Goal: Check status

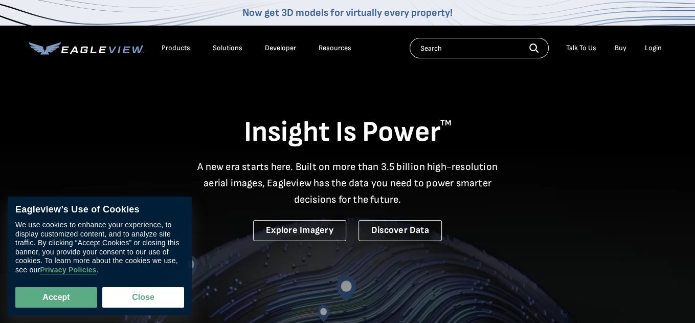
click at [653, 54] on li "Login" at bounding box center [653, 47] width 27 height 15
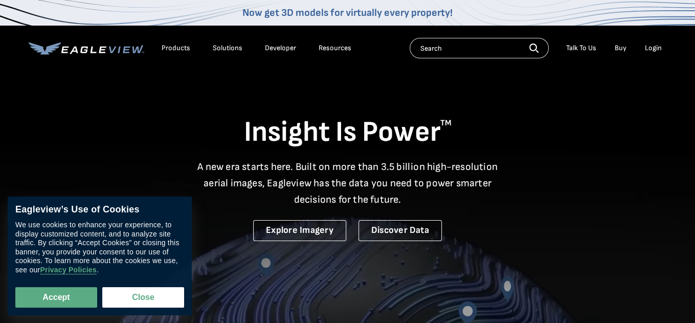
click at [655, 50] on div "Login" at bounding box center [653, 47] width 17 height 9
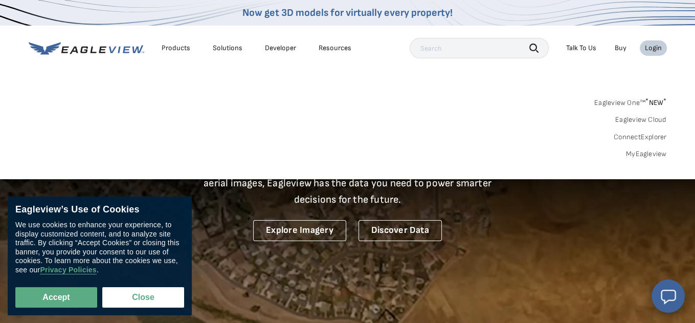
click at [641, 154] on link "MyEagleview" at bounding box center [646, 153] width 41 height 9
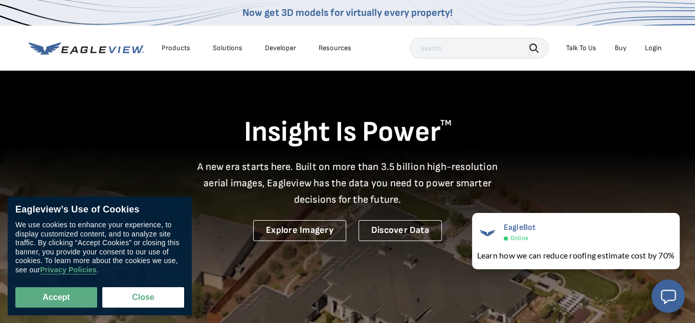
click at [652, 52] on div "Login" at bounding box center [653, 47] width 17 height 9
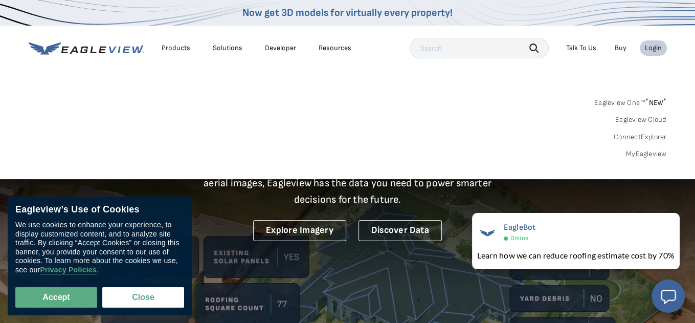
click at [641, 158] on div "Search Products Our Product Areas Imagery 1-Inch GSD Aerial Imagery *" at bounding box center [347, 131] width 695 height 96
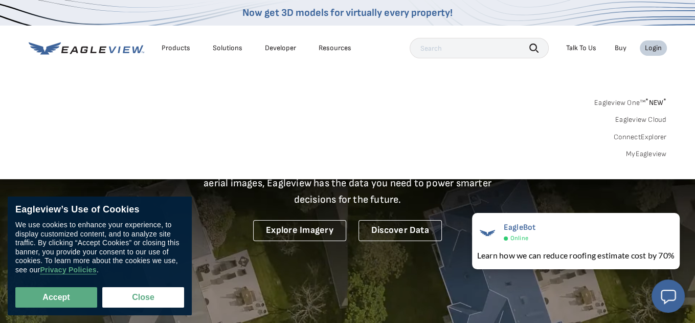
click at [643, 153] on link "MyEagleview" at bounding box center [646, 153] width 41 height 9
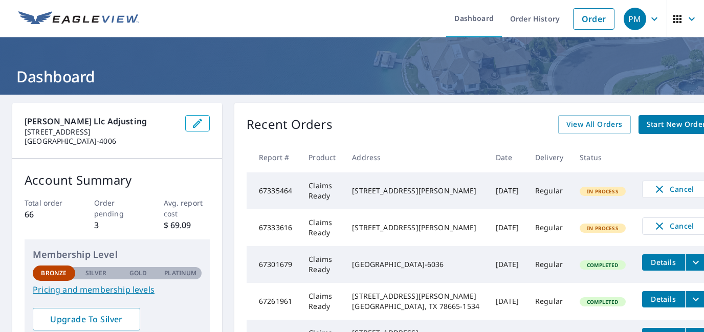
click at [580, 195] on span "In Process" at bounding box center [602, 191] width 44 height 7
click at [303, 196] on td "Claims Ready" at bounding box center [321, 190] width 43 height 37
click at [278, 229] on td "67333616" at bounding box center [273, 227] width 54 height 37
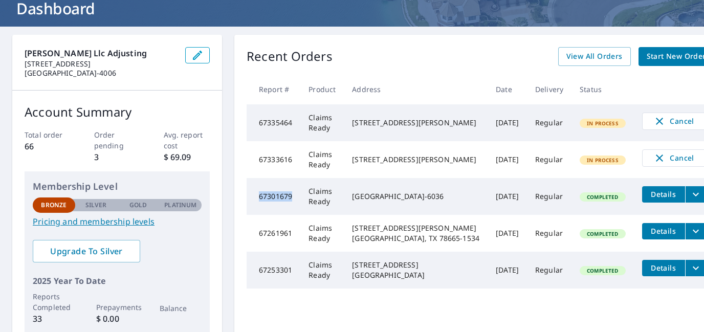
drag, startPoint x: 292, startPoint y: 225, endPoint x: 257, endPoint y: 226, distance: 35.3
click at [257, 215] on td "67301679" at bounding box center [273, 196] width 54 height 37
copy td "67301679"
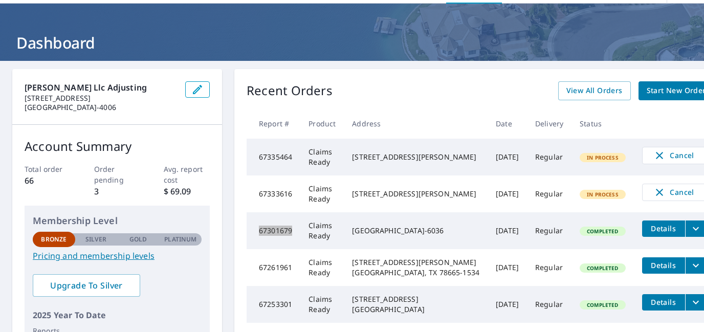
scroll to position [0, 0]
